Goal: Information Seeking & Learning: Check status

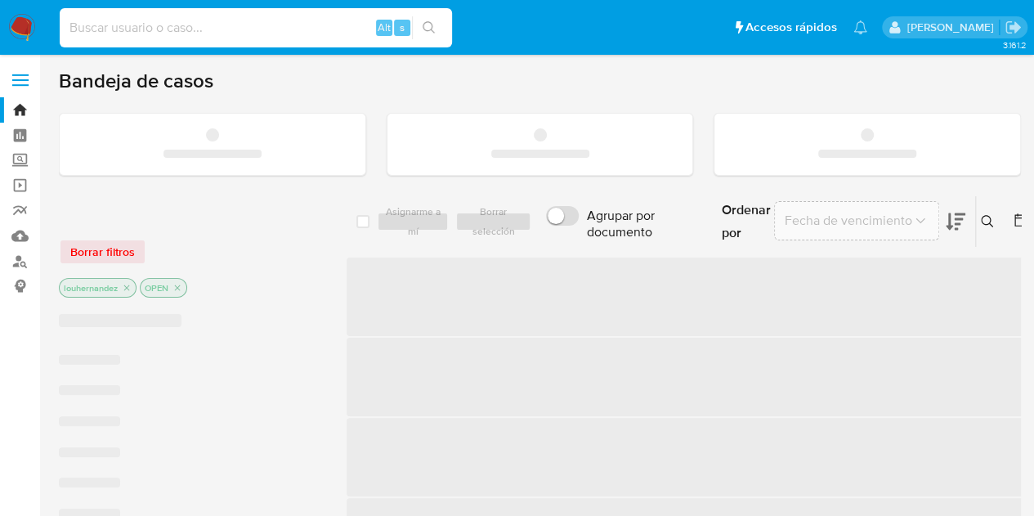
click at [141, 28] on input at bounding box center [256, 27] width 392 height 21
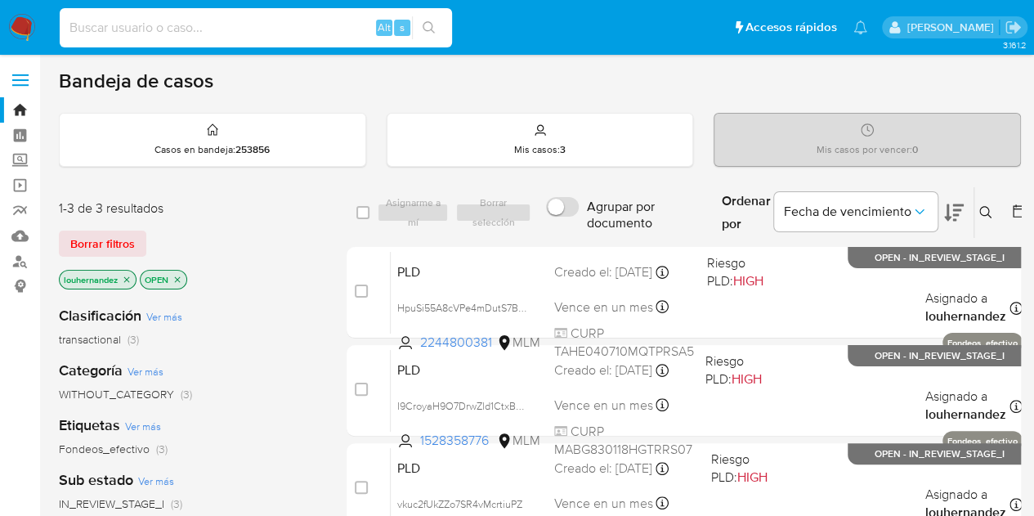
paste input "233899045"
type input "233899045"
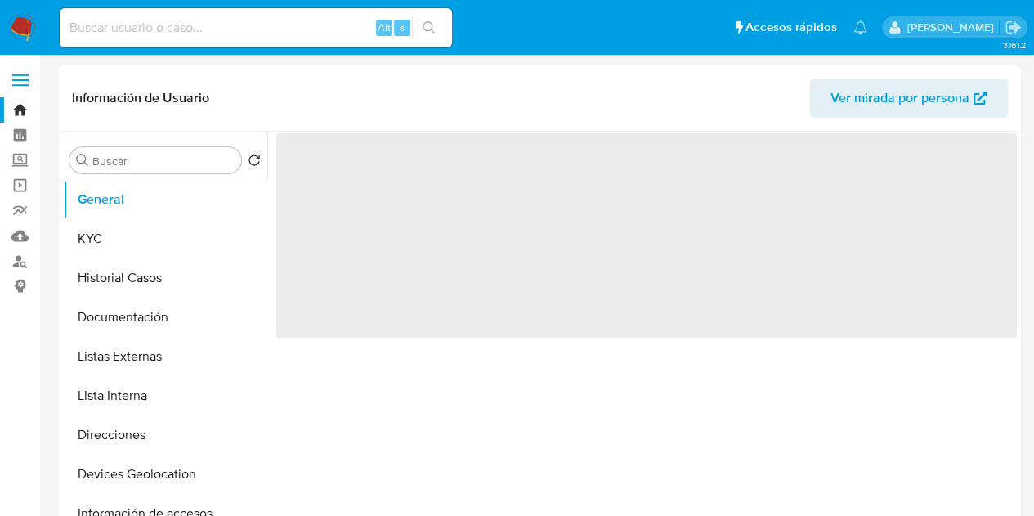
select select "10"
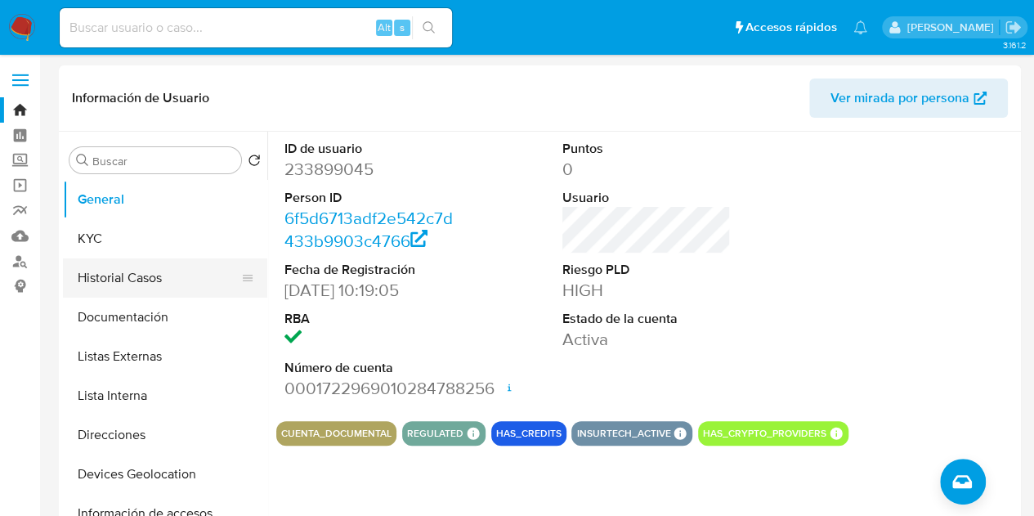
click at [106, 270] on button "Historial Casos" at bounding box center [158, 277] width 191 height 39
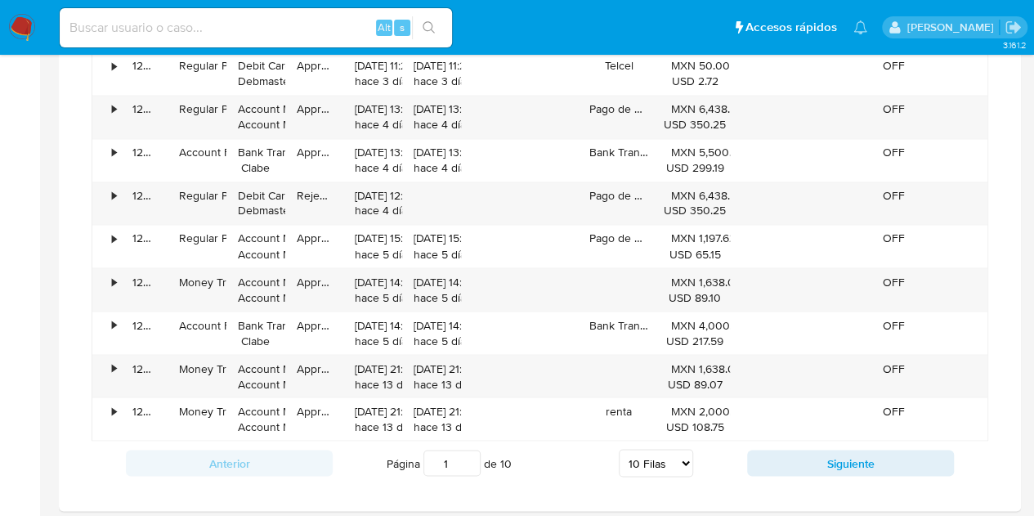
scroll to position [1330, 0]
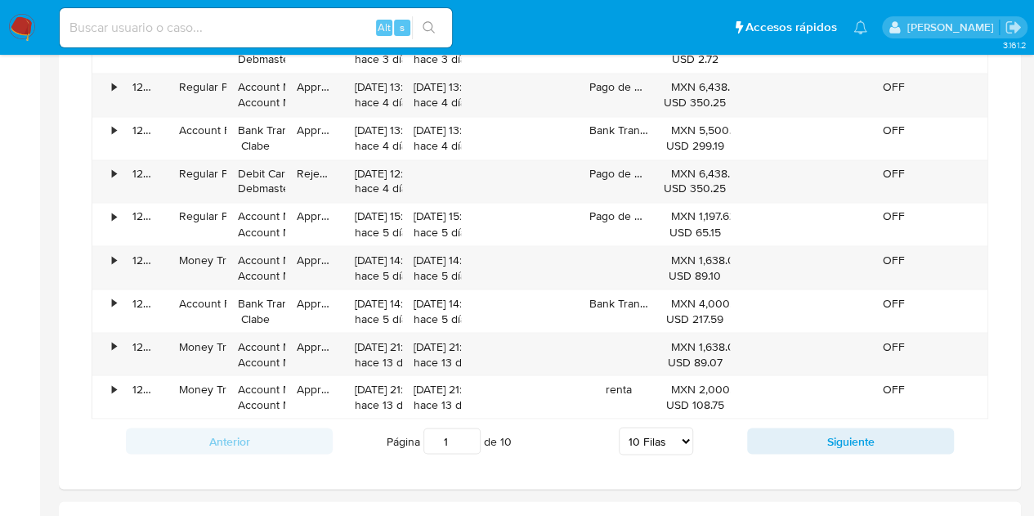
click at [440, 365] on div "20/09/2025 21:24:29 hace 13 días" at bounding box center [431, 354] width 59 height 43
click at [34, 27] on img at bounding box center [22, 28] width 28 height 28
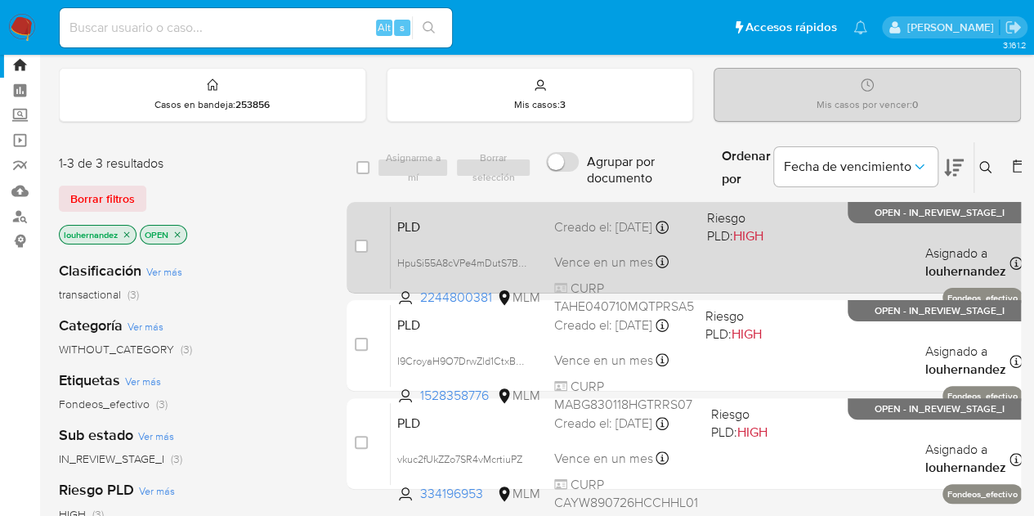
scroll to position [43, 0]
